Goal: Transaction & Acquisition: Purchase product/service

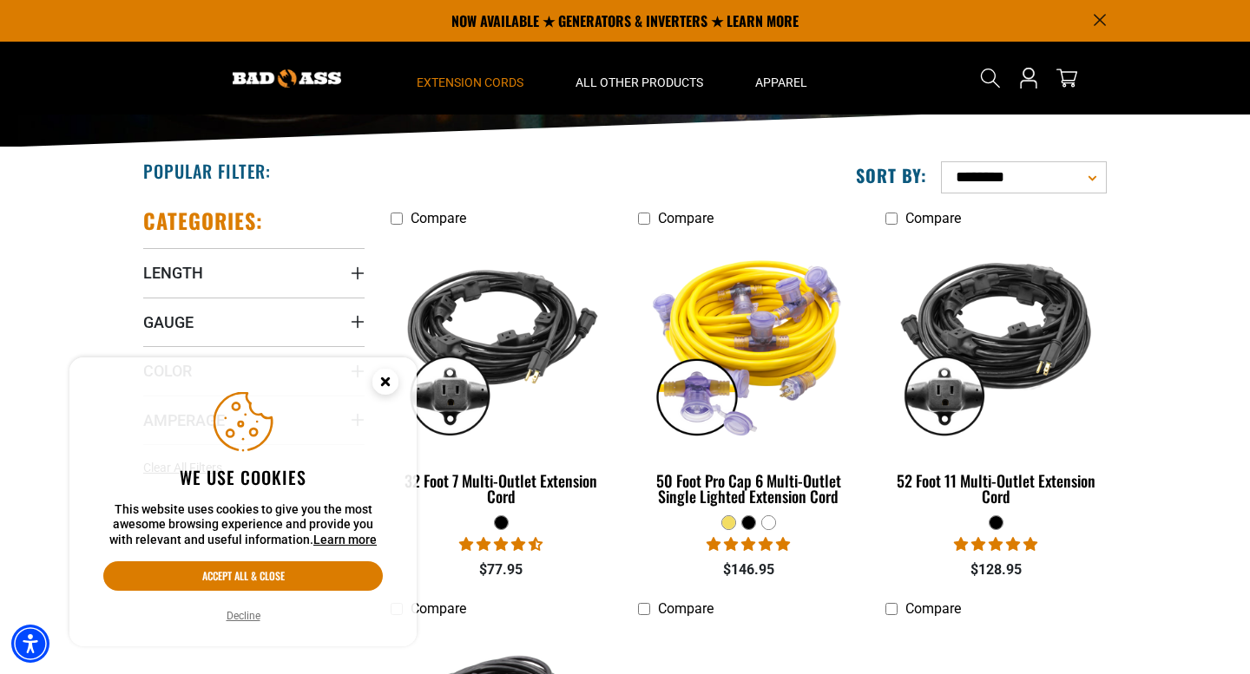
scroll to position [291, 0]
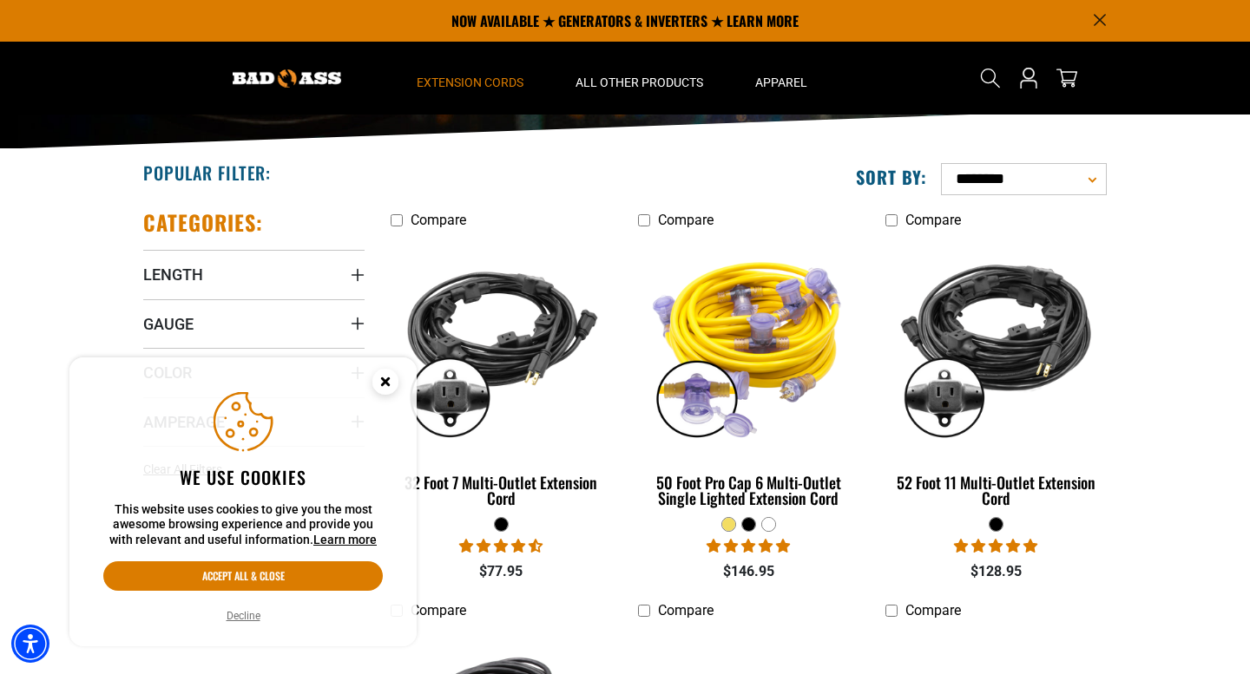
click at [254, 613] on button "Decline" at bounding box center [243, 616] width 44 height 17
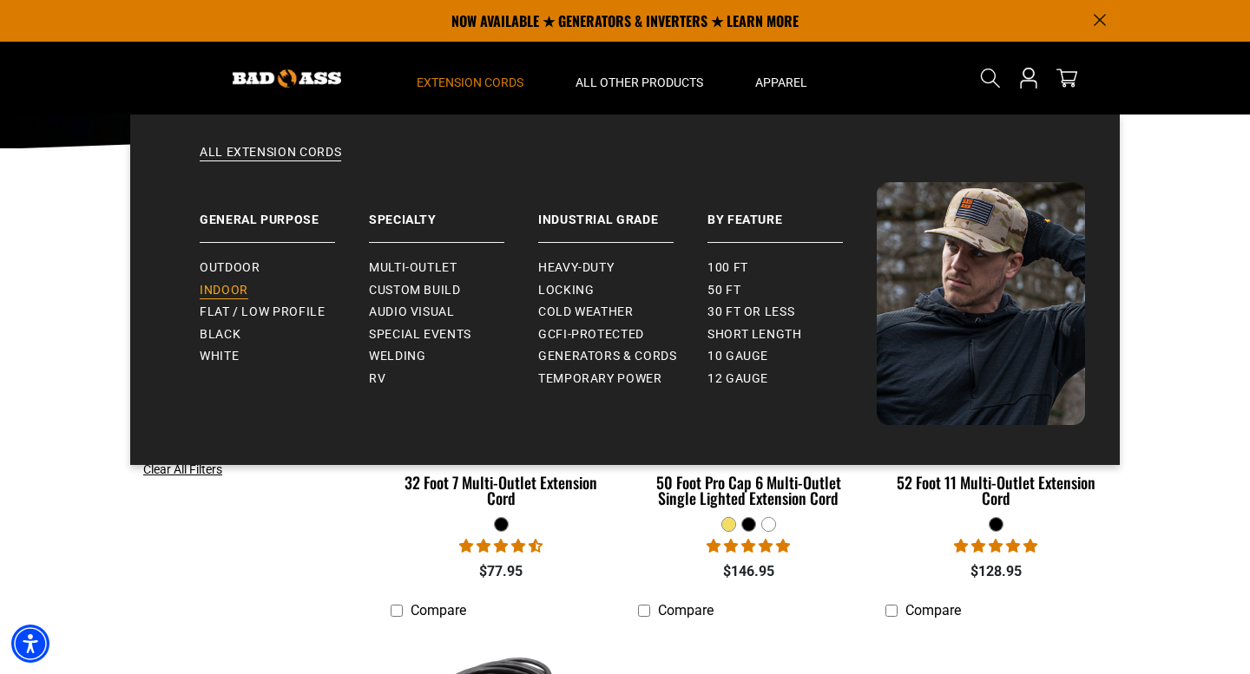
click at [217, 292] on span "Indoor" at bounding box center [224, 291] width 49 height 16
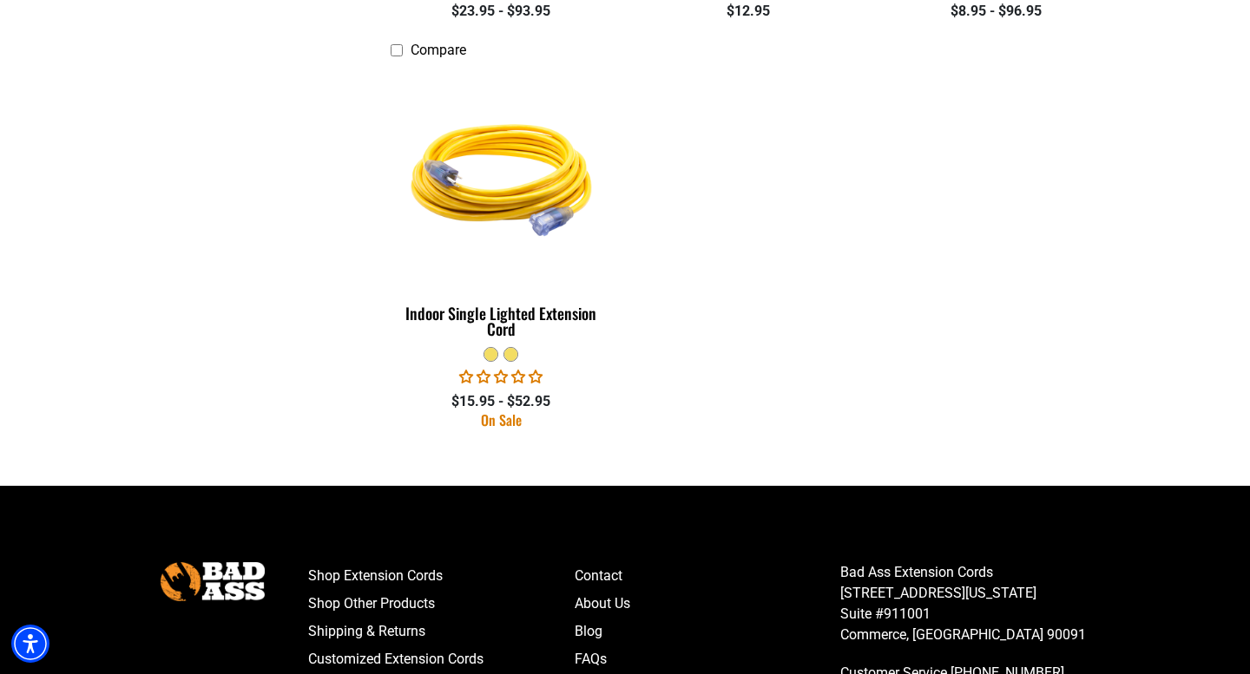
scroll to position [857, 0]
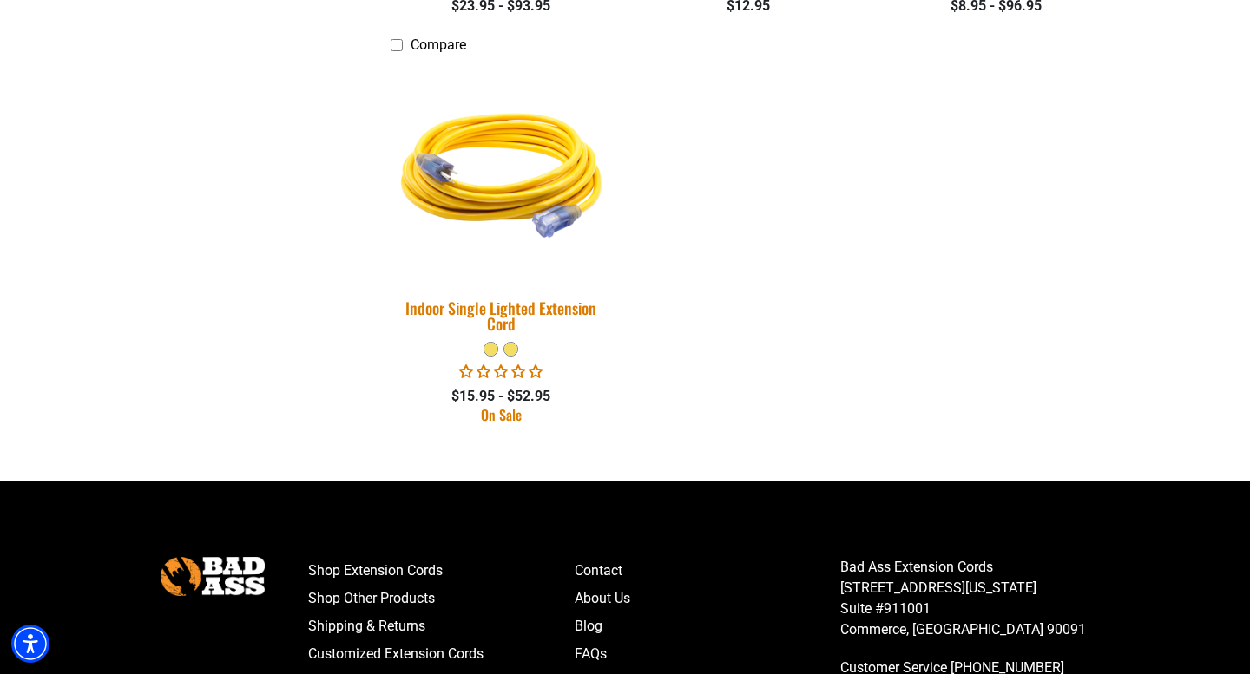
click at [524, 190] on img at bounding box center [501, 171] width 243 height 222
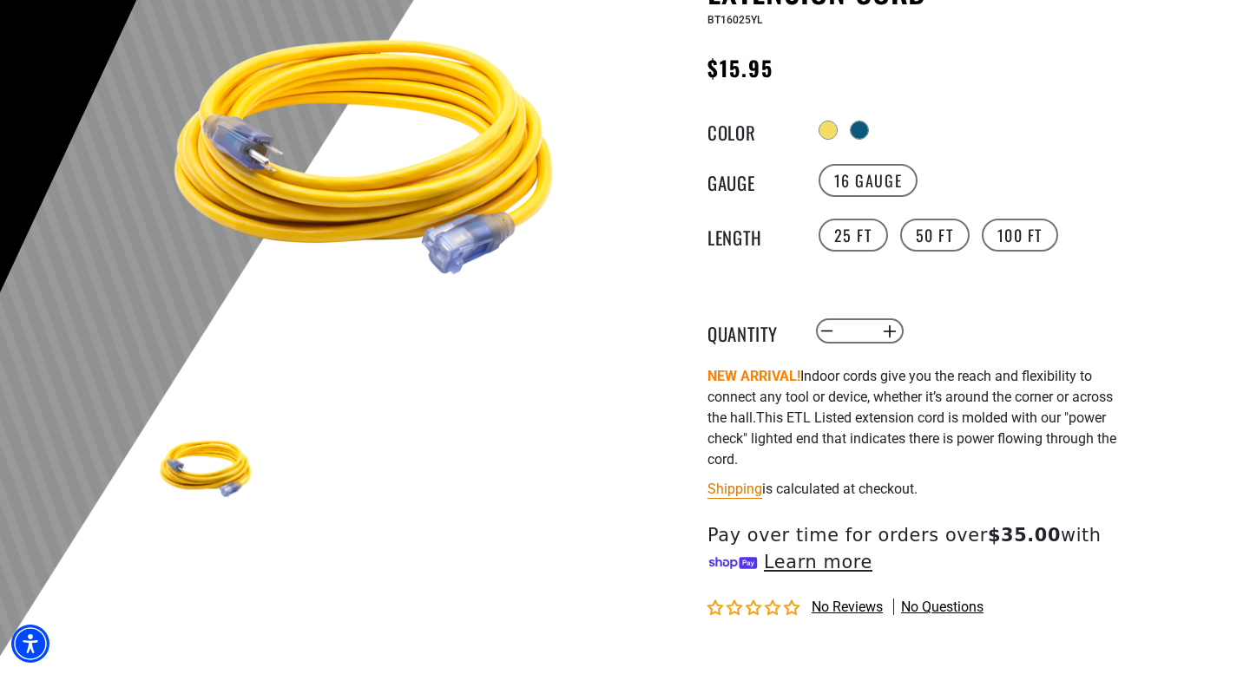
scroll to position [256, 0]
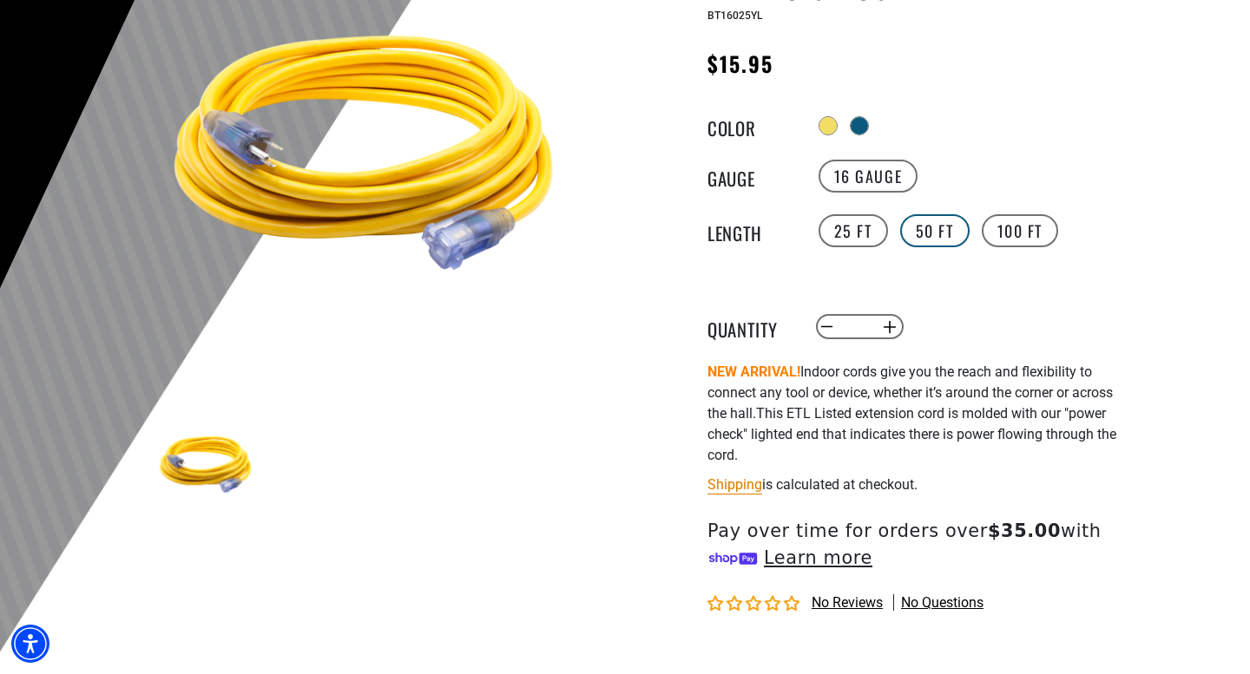
click at [938, 230] on label "50 FT" at bounding box center [934, 230] width 69 height 33
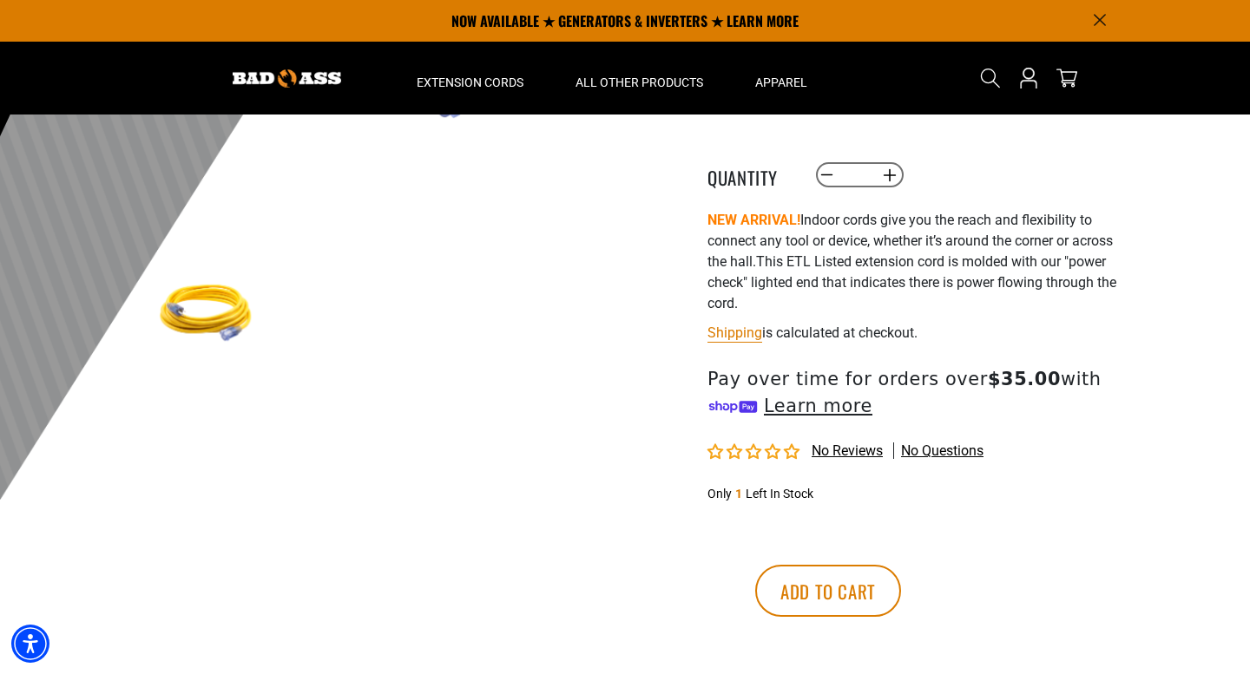
scroll to position [194, 0]
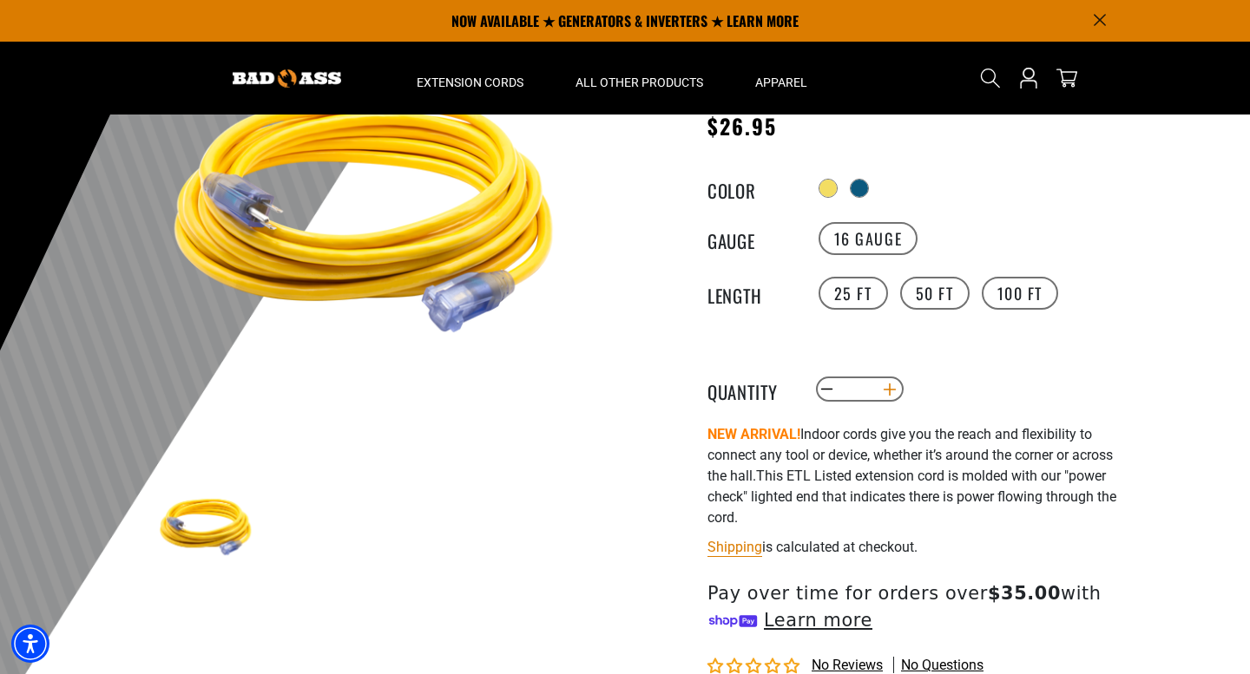
click at [891, 388] on button "Increase quantity for Indoor Single Lighted Extension Cord" at bounding box center [890, 390] width 27 height 30
type input "*"
